Goal: Task Accomplishment & Management: Complete application form

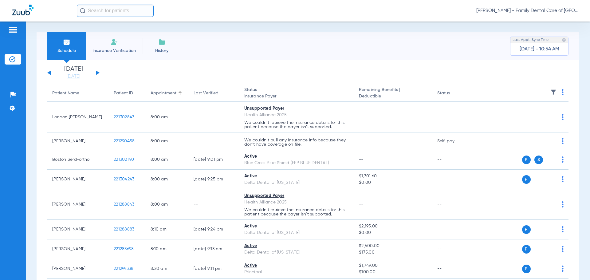
click at [117, 45] on img at bounding box center [114, 41] width 7 height 7
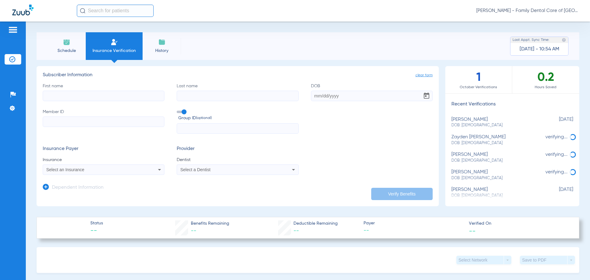
click at [81, 97] on input "First name" at bounding box center [104, 96] width 122 height 10
click at [58, 95] on input "A" at bounding box center [104, 96] width 122 height 10
type input "Ajay"
type input "[PERSON_NAME]"
click at [317, 94] on input "01162000" at bounding box center [372, 96] width 122 height 10
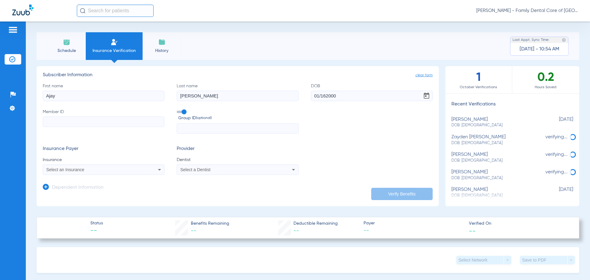
click at [323, 97] on input "01/162000" at bounding box center [372, 96] width 122 height 10
type input "[DATE]"
click at [60, 117] on input "Member ID" at bounding box center [104, 121] width 122 height 10
paste input "940725022"
type input "940725022"
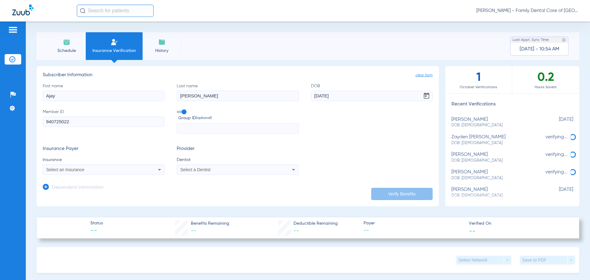
click at [181, 112] on span at bounding box center [181, 112] width 9 height 2
click at [178, 110] on input "Group ID (optional)" at bounding box center [178, 110] width 0 height 0
click at [121, 170] on div "Select an Insurance" at bounding box center [92, 170] width 92 height 4
type input "princi"
click at [100, 190] on mat-option "Principal" at bounding box center [94, 191] width 103 height 10
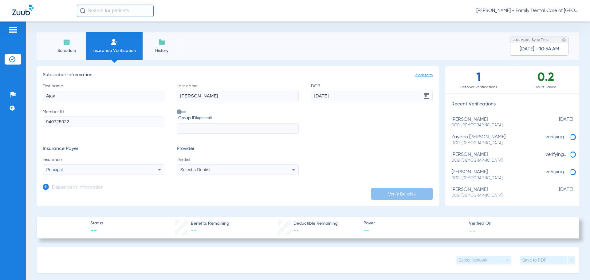
click at [187, 171] on span "Select a Dentist" at bounding box center [195, 169] width 30 height 5
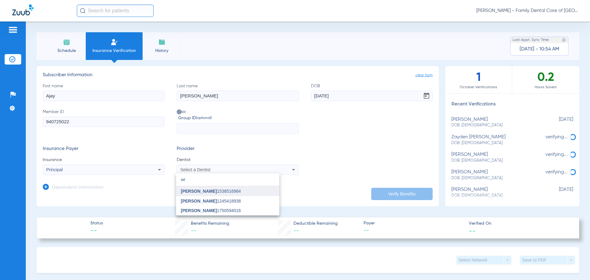
type input "wr"
drag, startPoint x: 207, startPoint y: 192, endPoint x: 205, endPoint y: 175, distance: 17.3
click at [207, 191] on span "[PERSON_NAME]" at bounding box center [199, 191] width 36 height 5
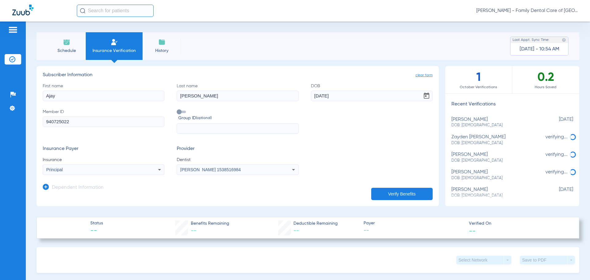
click at [177, 111] on span at bounding box center [181, 112] width 9 height 2
click at [178, 110] on input "Group ID (optional)" at bounding box center [178, 110] width 0 height 0
click at [188, 128] on input "text" at bounding box center [238, 128] width 122 height 10
type input "1178978"
click at [378, 190] on button "Verify Benefits" at bounding box center [401, 194] width 61 height 12
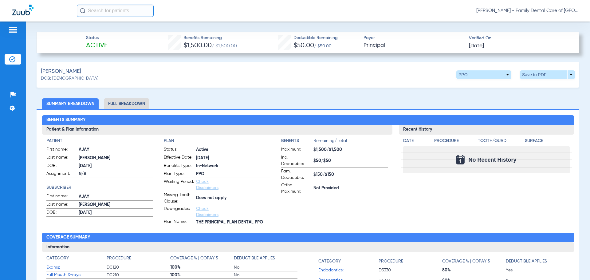
scroll to position [205, 0]
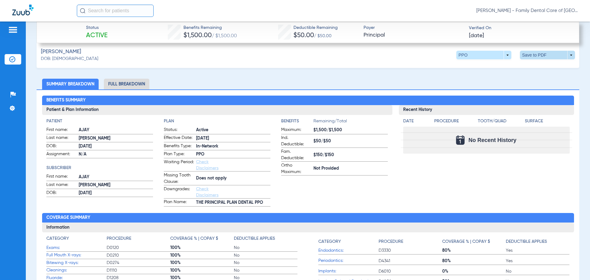
click at [551, 55] on span at bounding box center [547, 55] width 55 height 9
click at [484, 66] on button "insert_drive_file Save to PDF" at bounding box center [490, 67] width 46 height 12
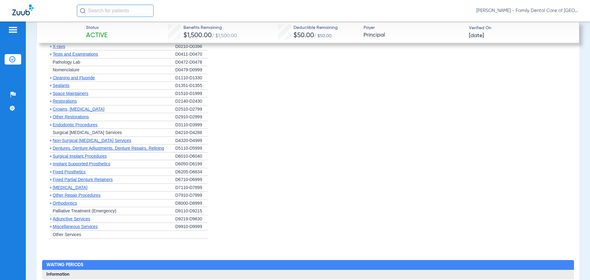
scroll to position [615, 0]
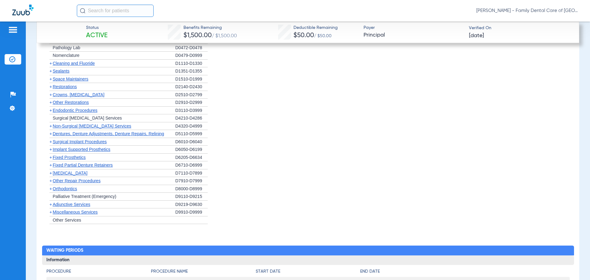
click at [51, 190] on span "+" at bounding box center [50, 188] width 2 height 5
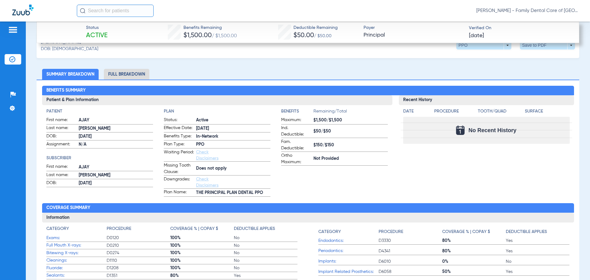
scroll to position [0, 0]
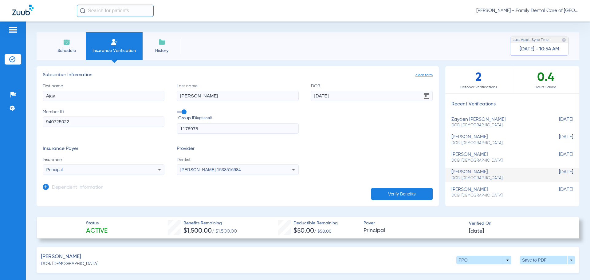
drag, startPoint x: 54, startPoint y: 97, endPoint x: -26, endPoint y: 94, distance: 79.9
click at [0, 94] on html "[PERSON_NAME] - Family Dental Care of Champaign Patients Insurance Verification…" at bounding box center [295, 140] width 590 height 280
type input "[PERSON_NAME]"
type input "Keesoon"
type input "[DATE]"
